Goal: Transaction & Acquisition: Purchase product/service

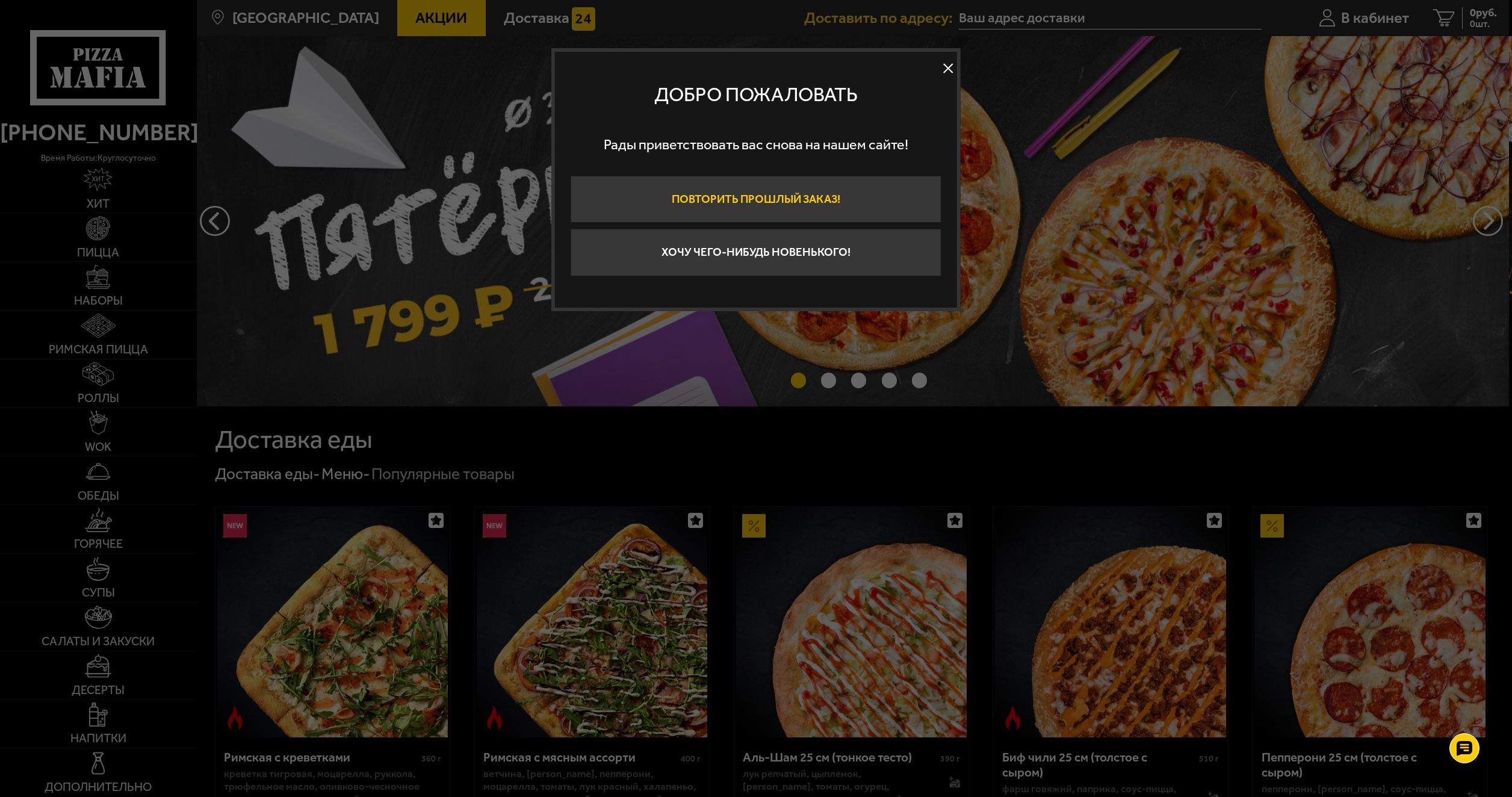
click at [721, 199] on button "Повторить прошлый заказ!" at bounding box center [756, 199] width 371 height 47
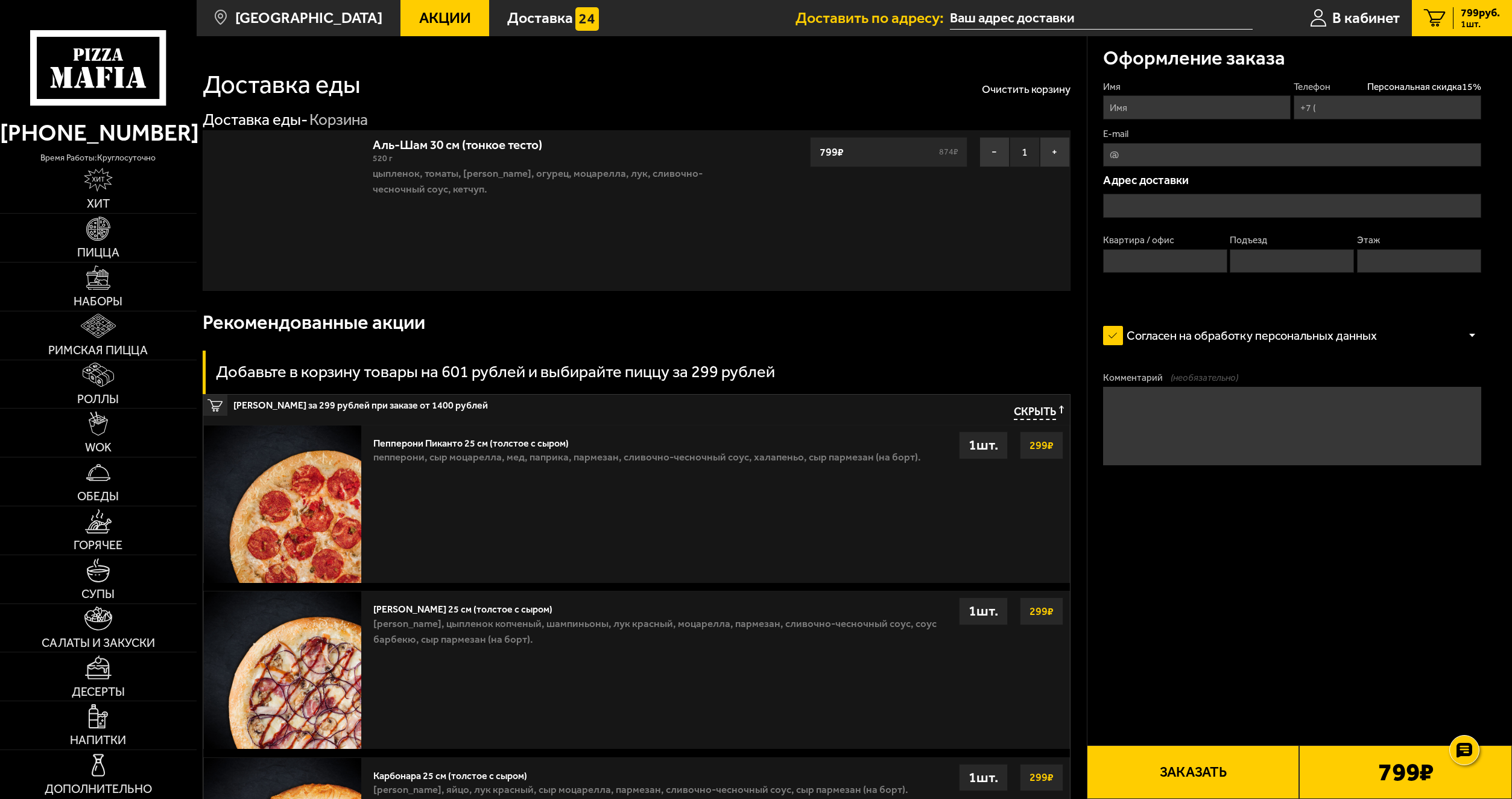
type input "[PHONE_NUMBER]"
type input "[STREET_ADDRESS]"
type input "295"
type input "2"
type input "9"
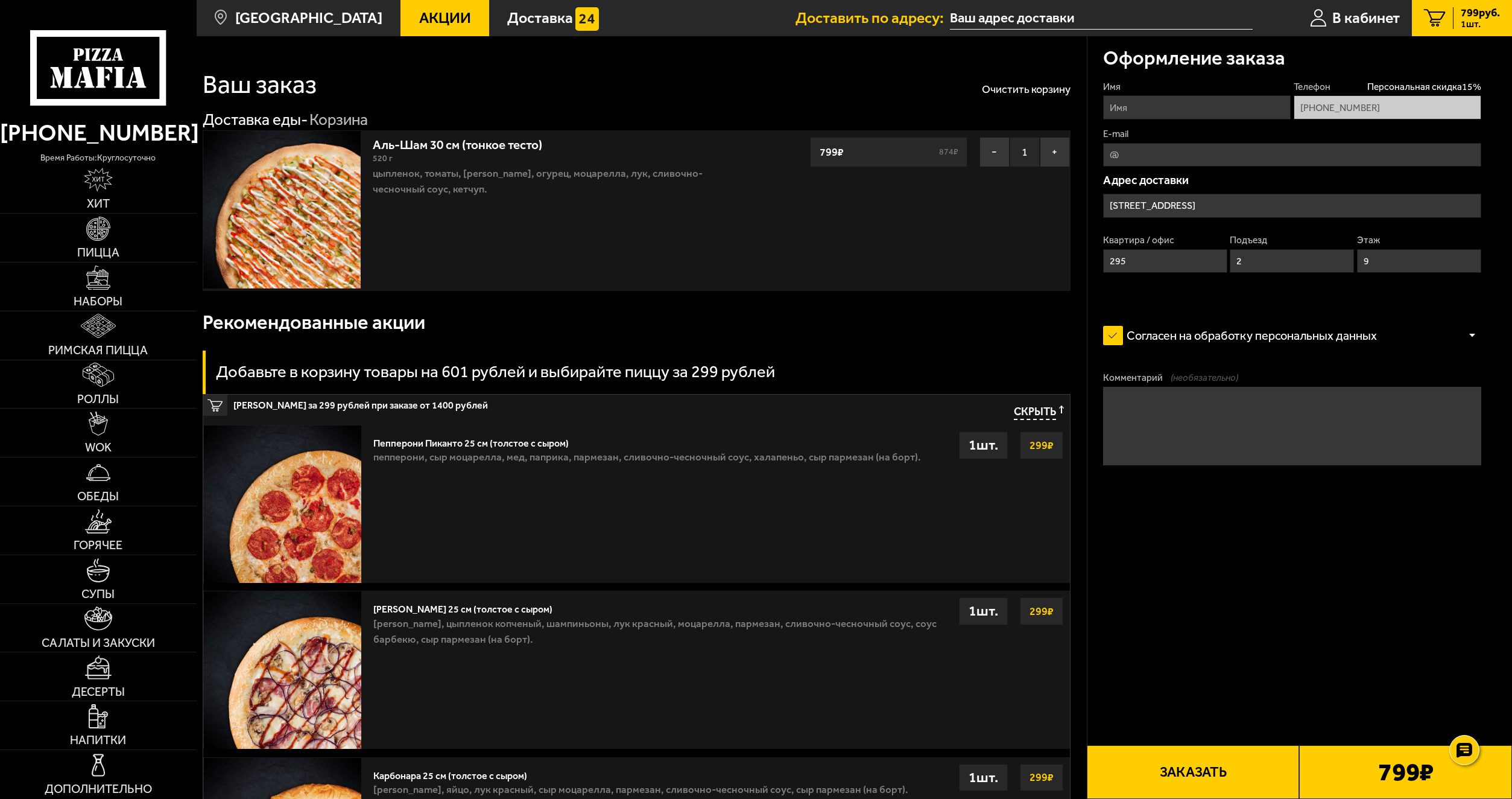
click at [1319, 649] on div "Оформление заказа Имя Телефон Персональная скидка 15 % +7 (921) 873-38-45 E-mai…" at bounding box center [1299, 549] width 425 height 1026
click at [1174, 761] on button "Заказать" at bounding box center [1193, 772] width 213 height 54
click at [1141, 103] on input "Имя" at bounding box center [1197, 106] width 188 height 23
click at [1155, 109] on input "Имя" at bounding box center [1197, 106] width 188 height 23
type input "Никита"
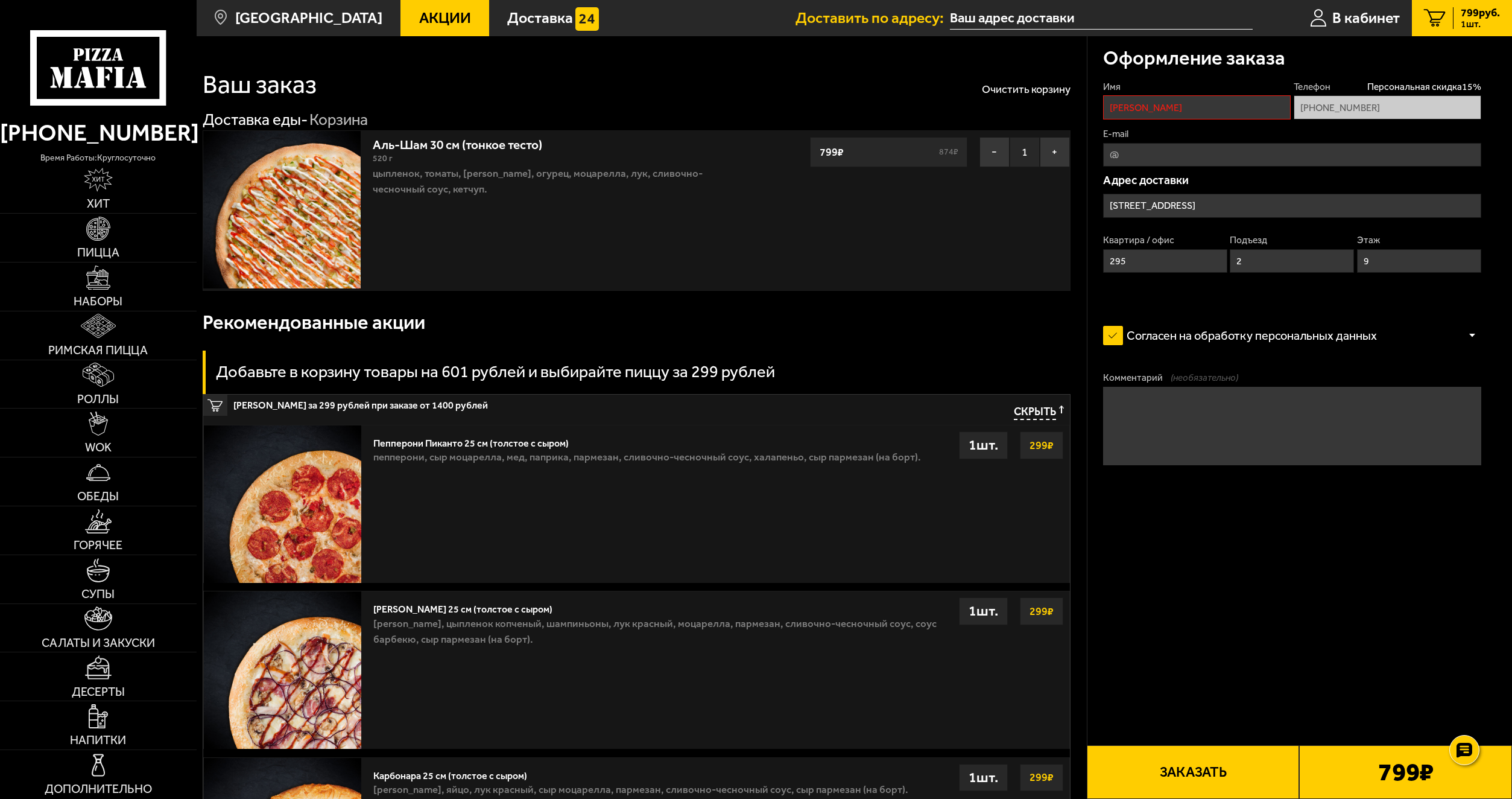
type input "Nikita.v551@gmail.com"
click at [1290, 579] on div "Оформление заказа Имя Никита Телефон Персональная скидка 15 % +7 (921) 873-38-4…" at bounding box center [1299, 549] width 425 height 1026
click at [1202, 768] on button "Заказать" at bounding box center [1193, 772] width 213 height 54
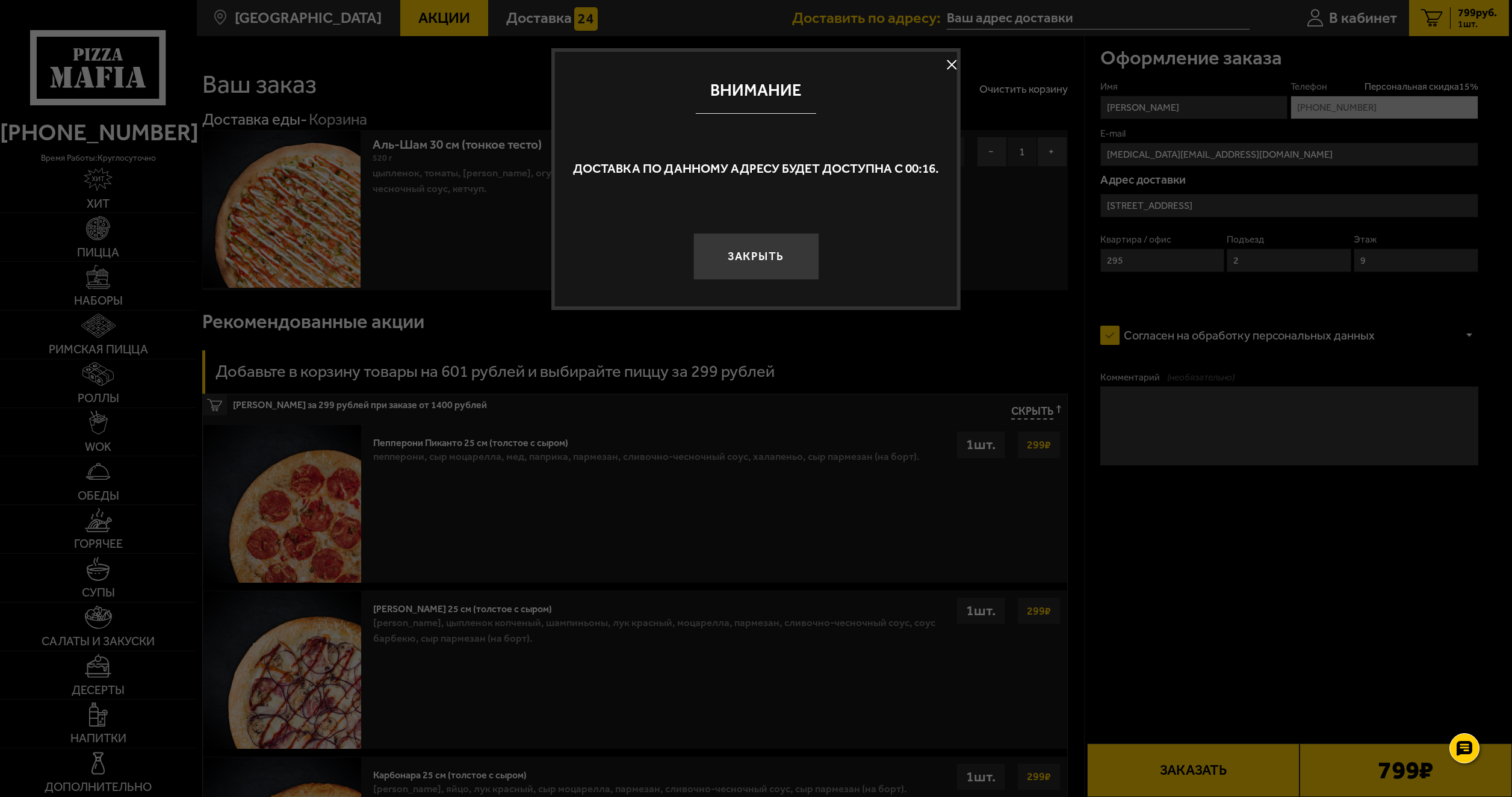
click at [947, 59] on button at bounding box center [952, 65] width 18 height 18
